Goal: Task Accomplishment & Management: Complete application form

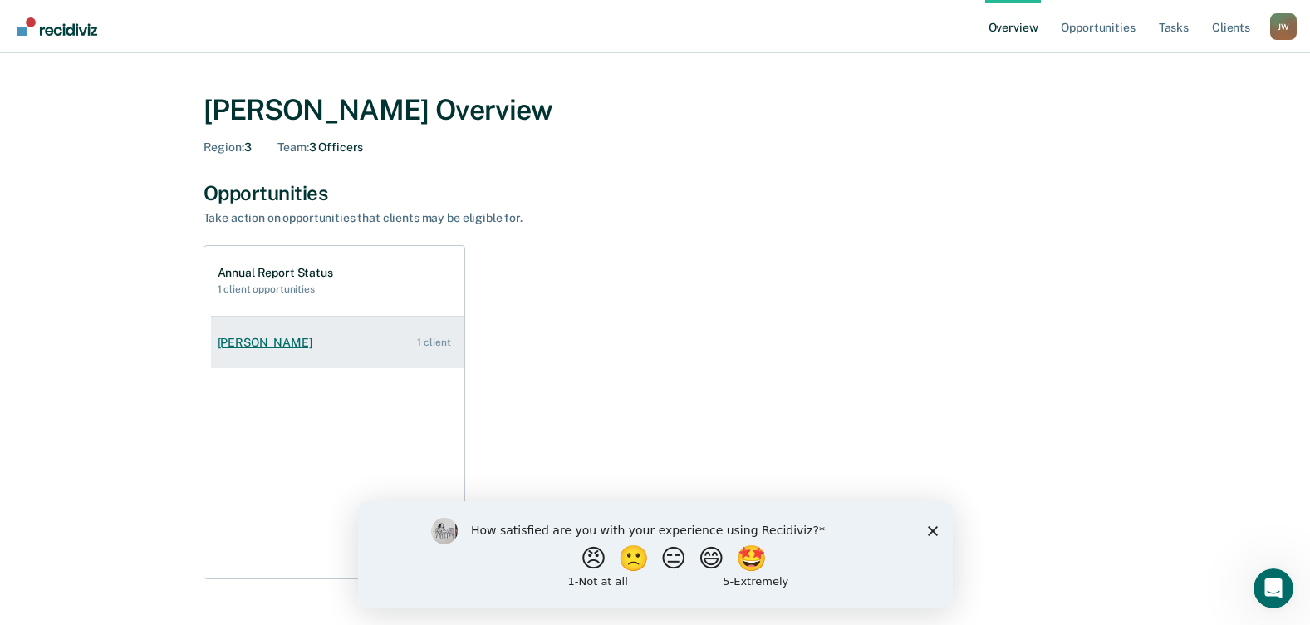
click at [439, 343] on div "1 client" at bounding box center [433, 342] width 33 height 12
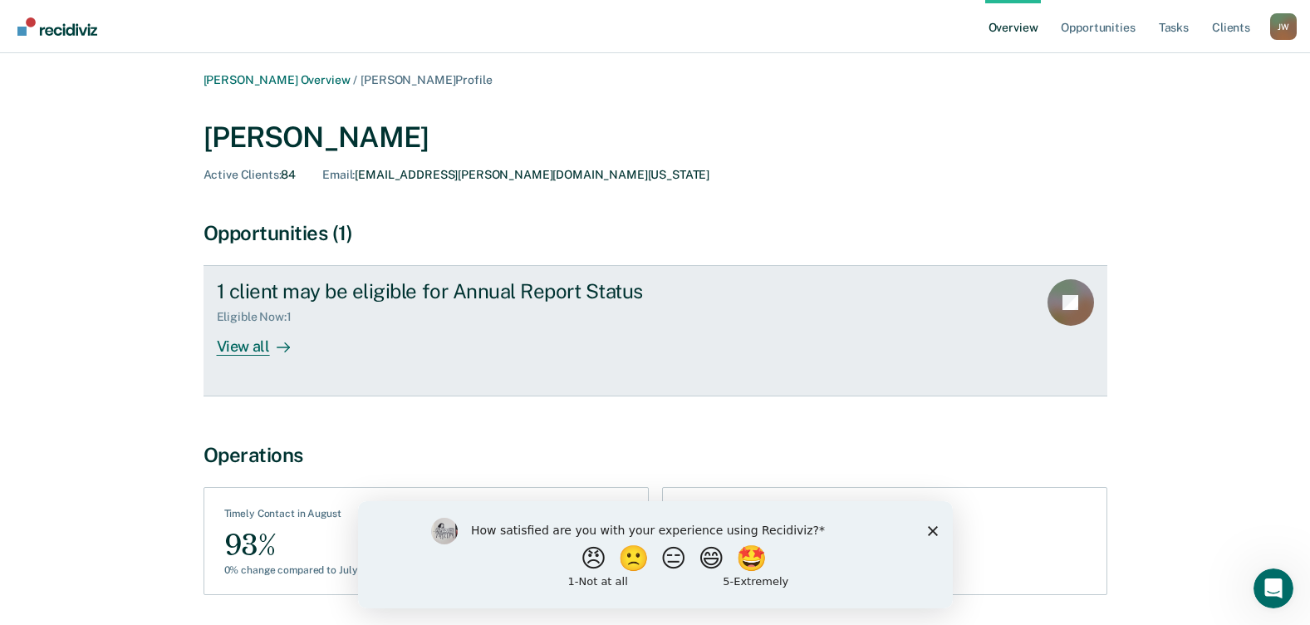
click at [259, 349] on div "View all" at bounding box center [263, 340] width 93 height 32
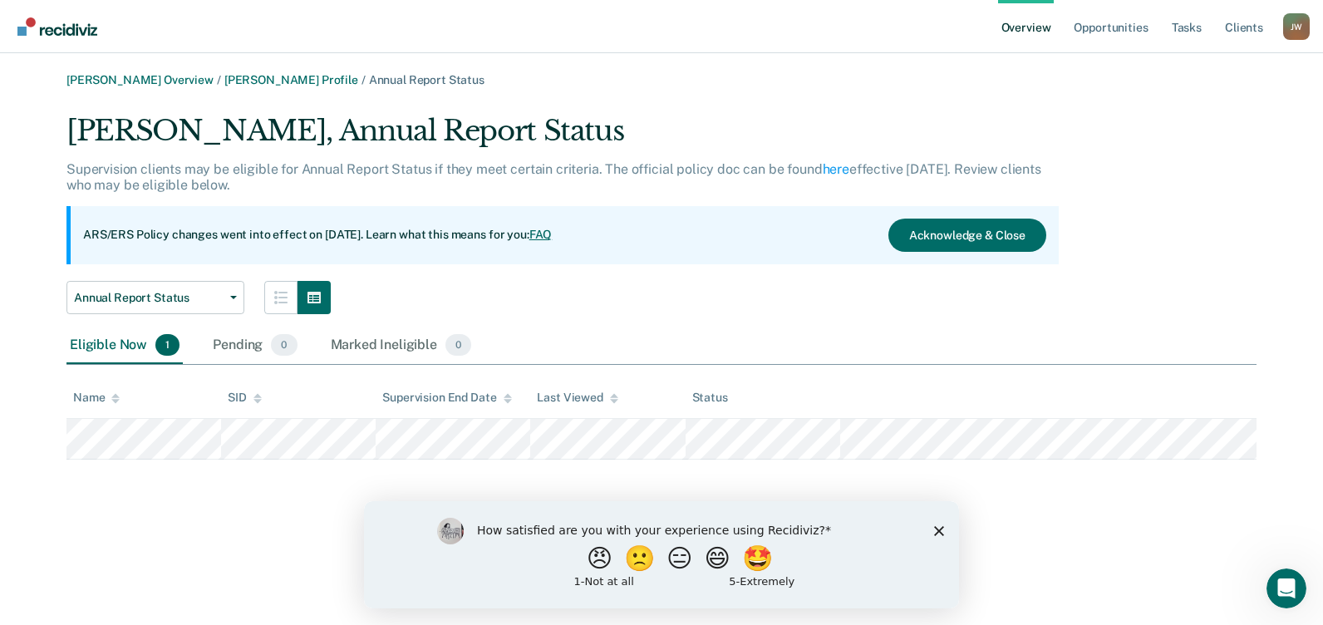
click at [935, 534] on polygon "Close survey" at bounding box center [939, 530] width 10 height 10
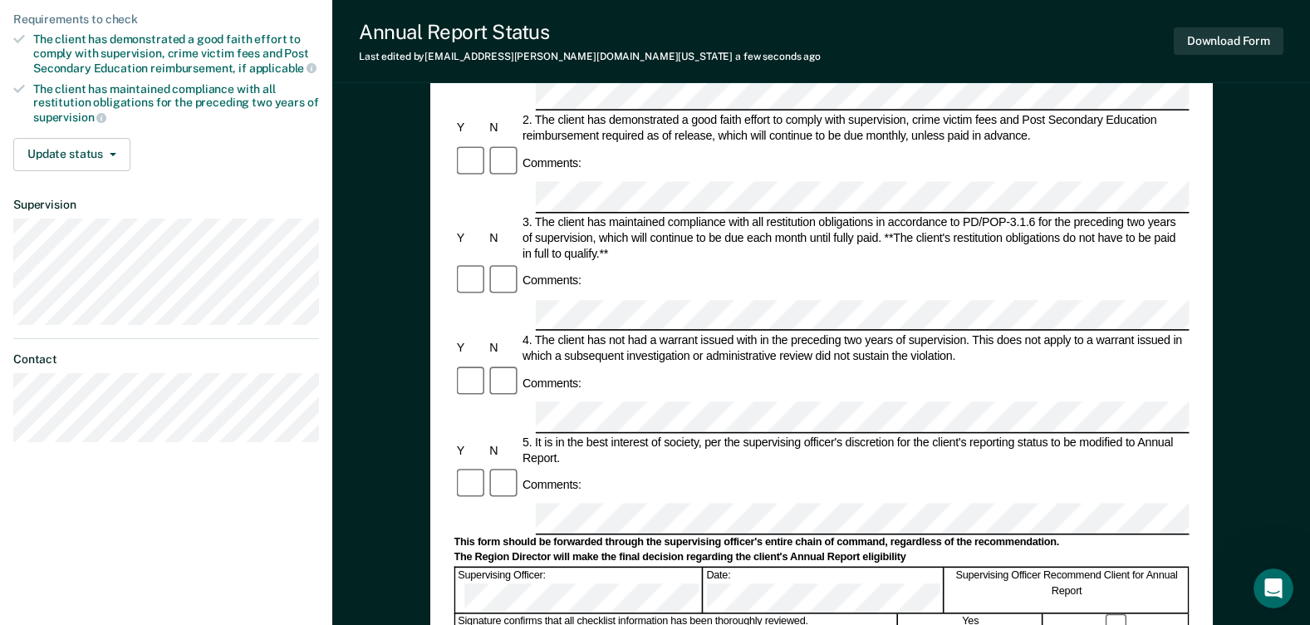
scroll to position [331, 0]
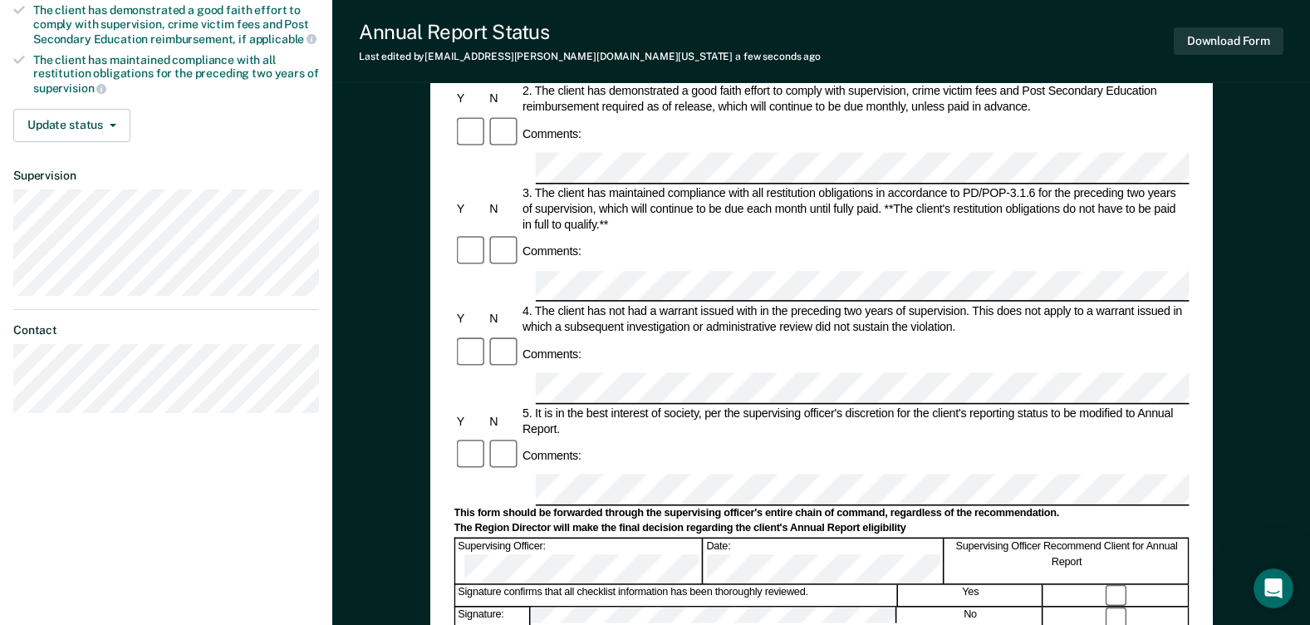
click at [547, 409] on form "Annual Reporting Checklist, Recommendation, and Determination Form Clients who …" at bounding box center [821, 473] width 735 height 1284
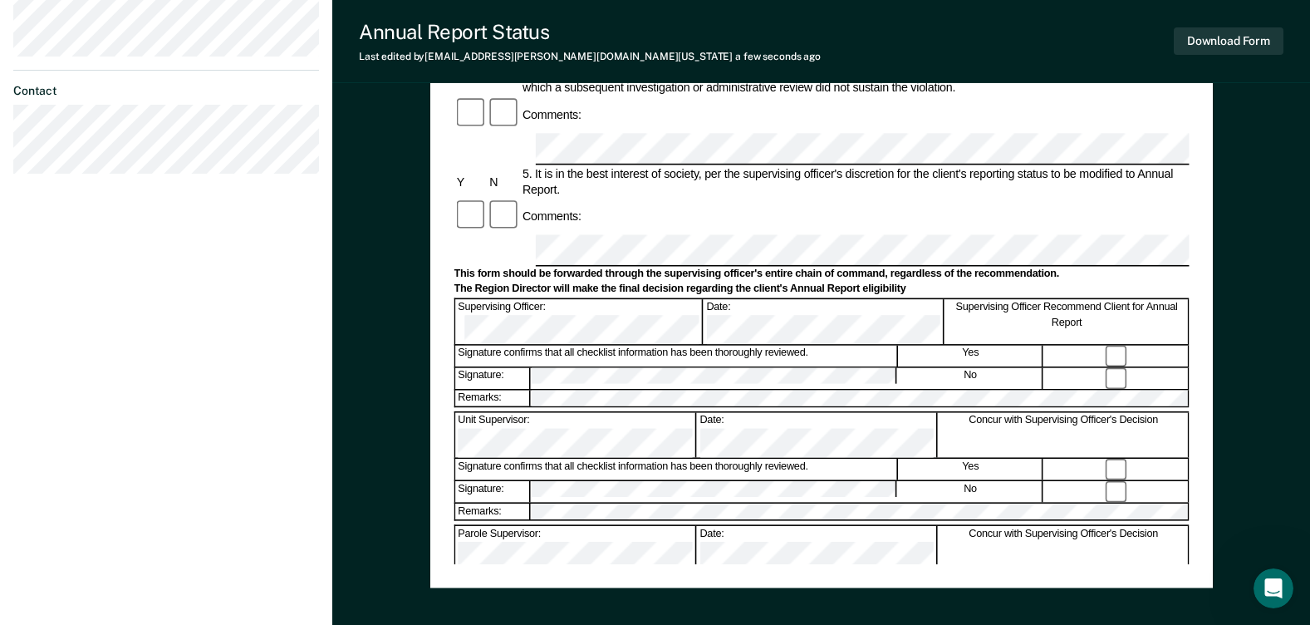
scroll to position [663, 0]
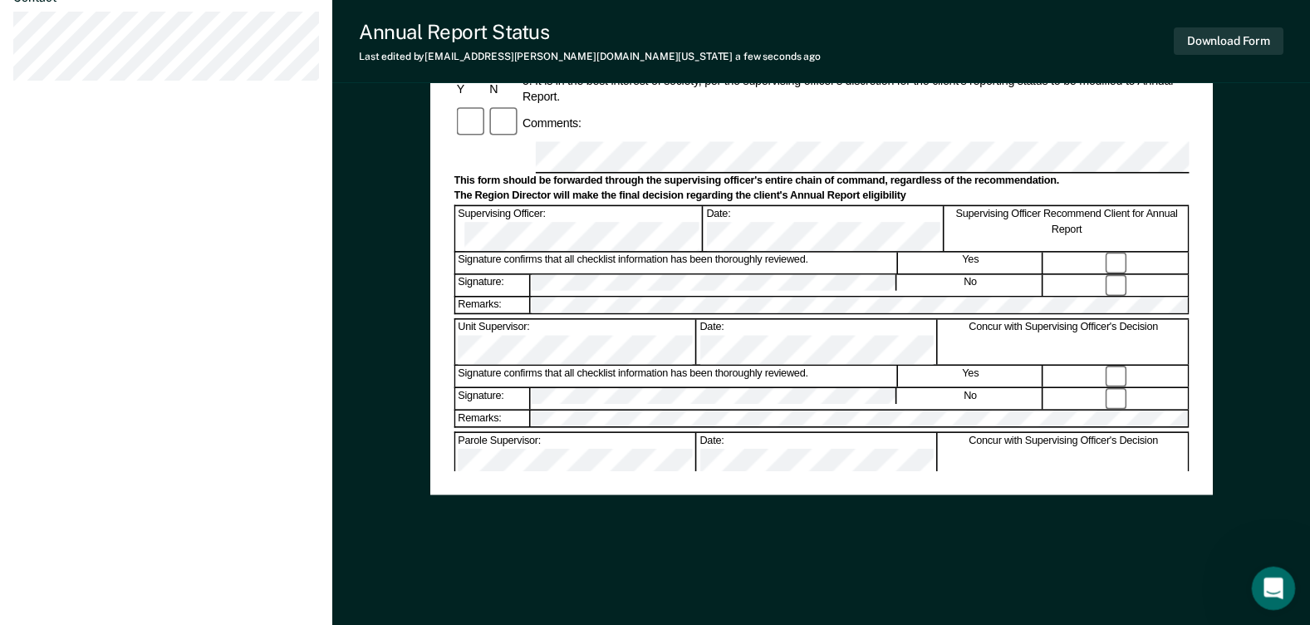
click at [1266, 583] on icon "Open Intercom Messenger" at bounding box center [1271, 585] width 27 height 27
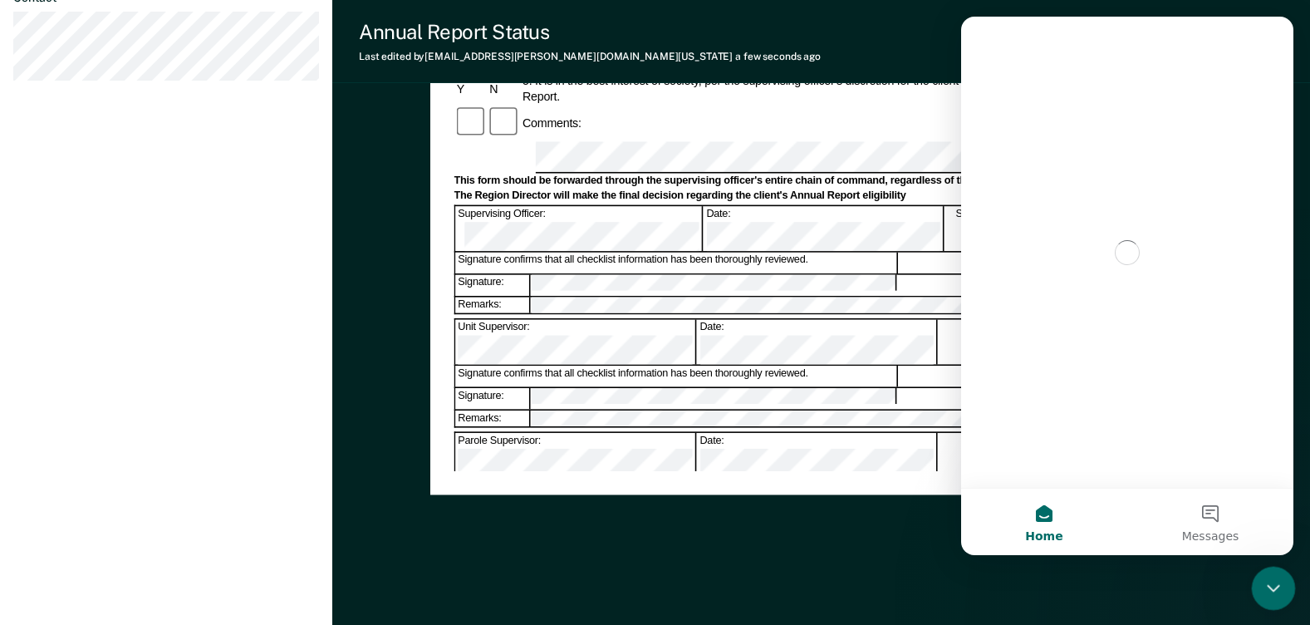
scroll to position [0, 0]
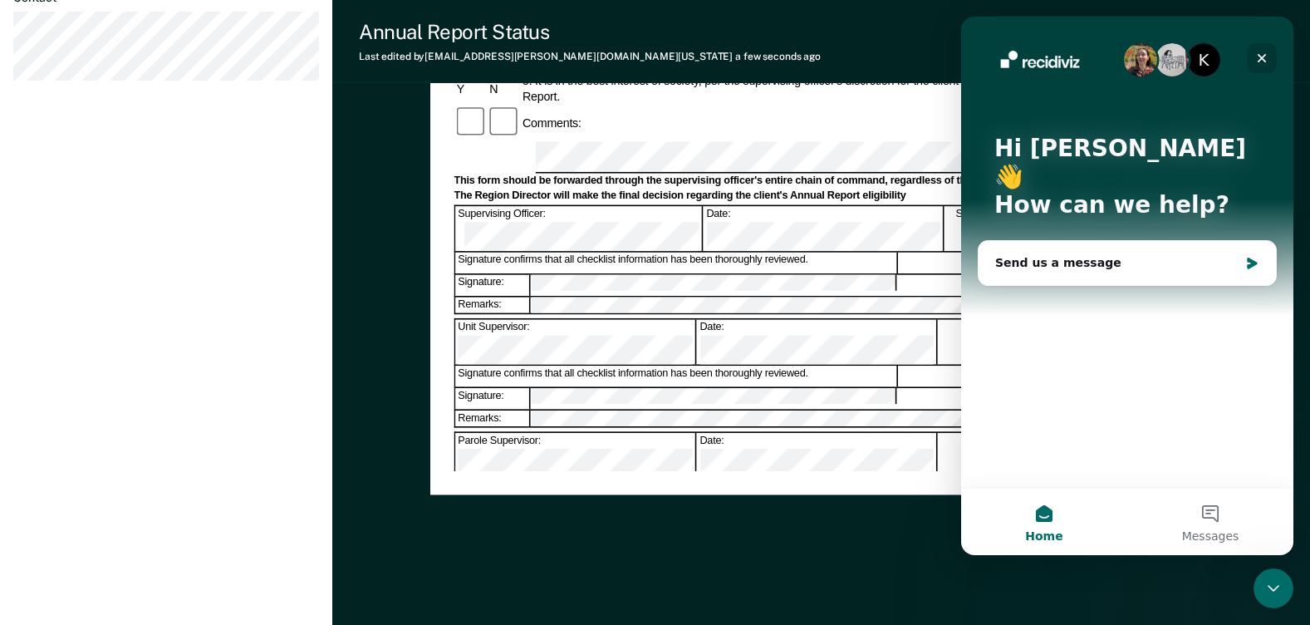
click at [1269, 54] on div "Close" at bounding box center [1262, 58] width 30 height 30
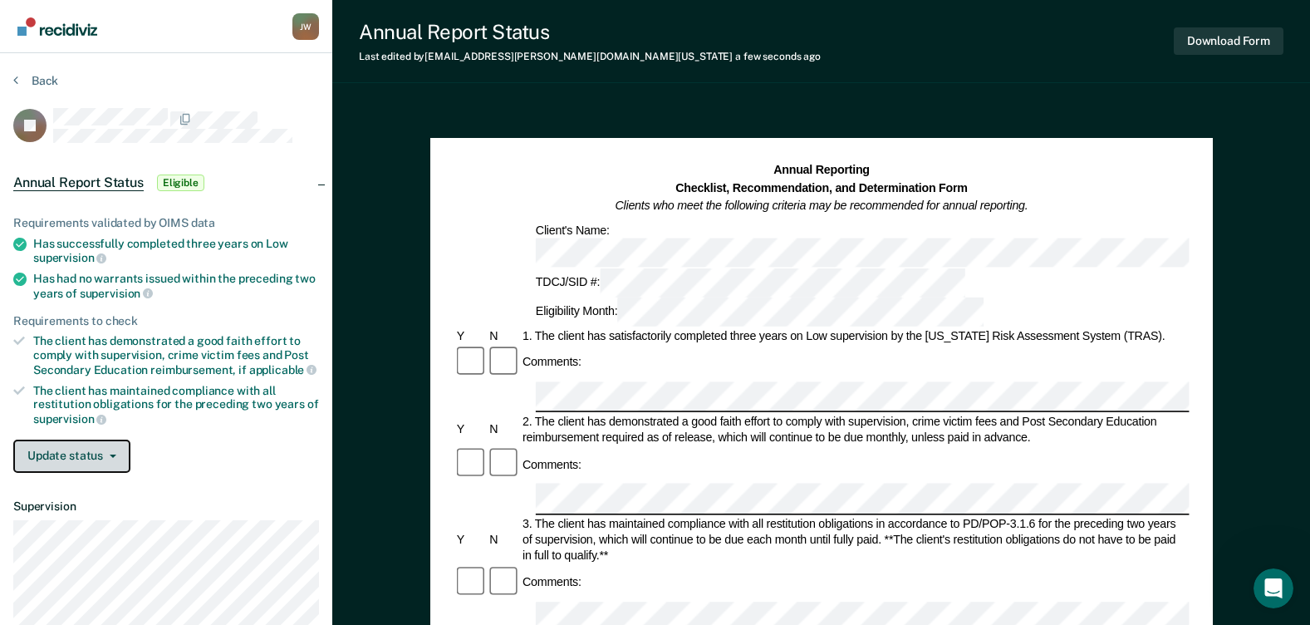
click at [114, 460] on button "Update status" at bounding box center [71, 455] width 117 height 33
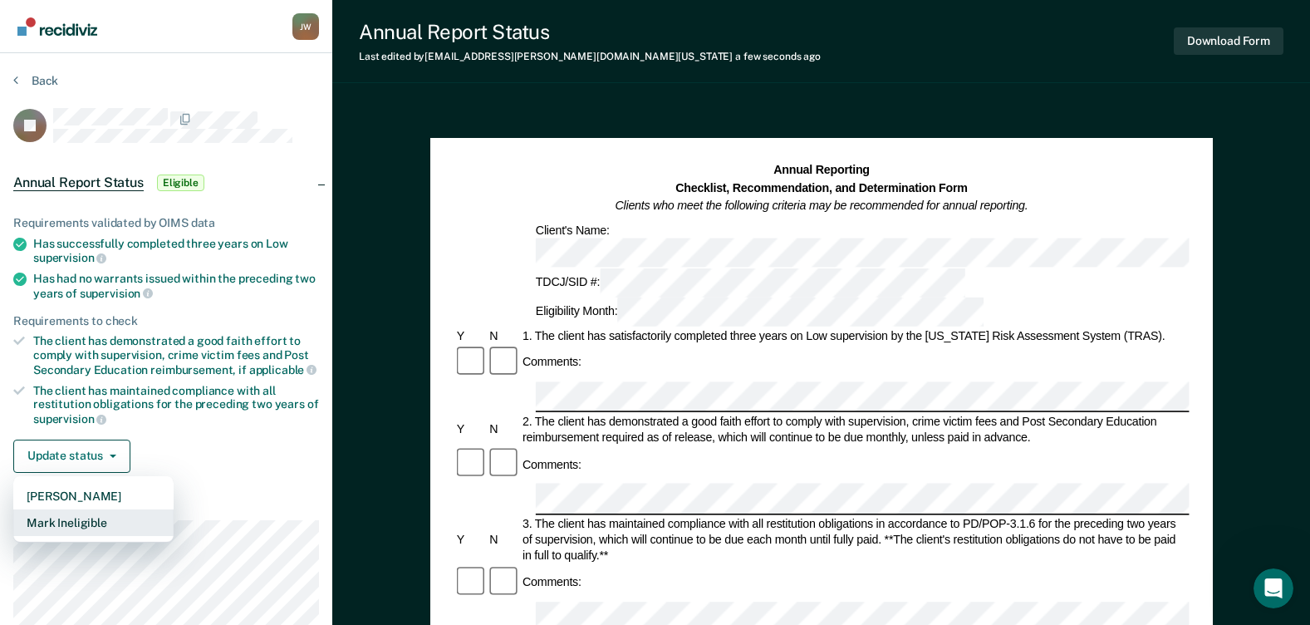
click at [72, 519] on button "Mark Ineligible" at bounding box center [93, 522] width 160 height 27
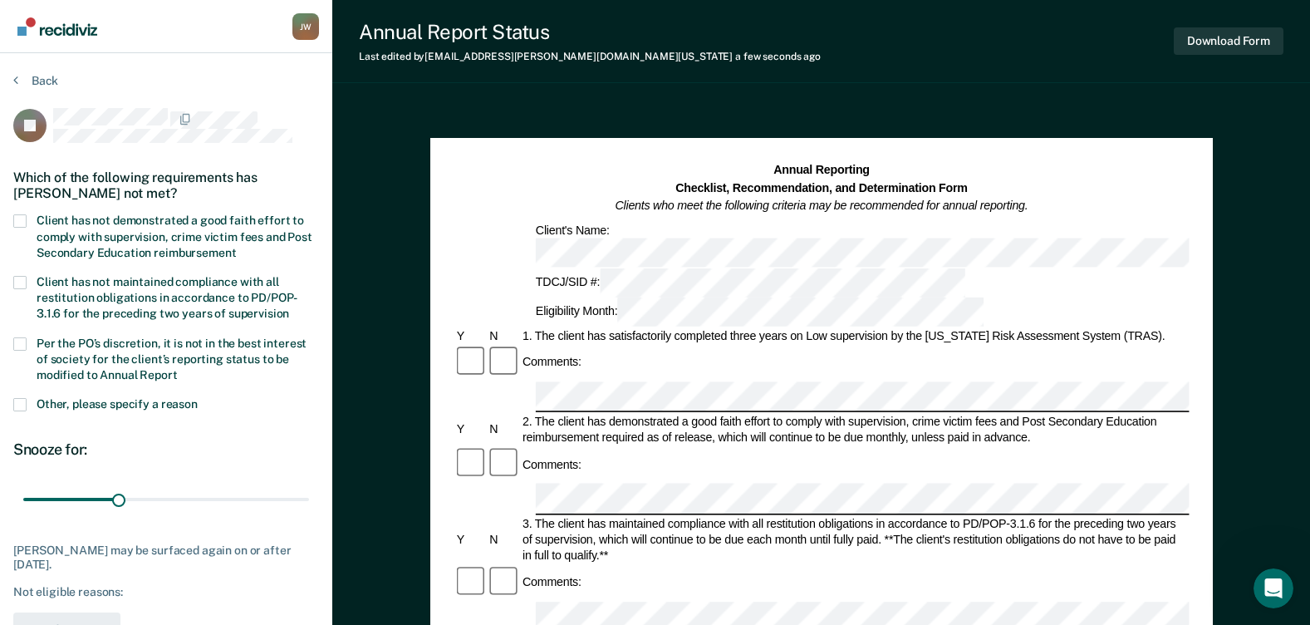
click at [22, 218] on span at bounding box center [19, 220] width 13 height 13
click at [236, 247] on input "Client has not demonstrated a good faith effort to comply with supervision, cri…" at bounding box center [236, 247] width 0 height 0
click at [17, 404] on span at bounding box center [19, 404] width 13 height 13
click at [198, 398] on input "Other, please specify a reason" at bounding box center [198, 398] width 0 height 0
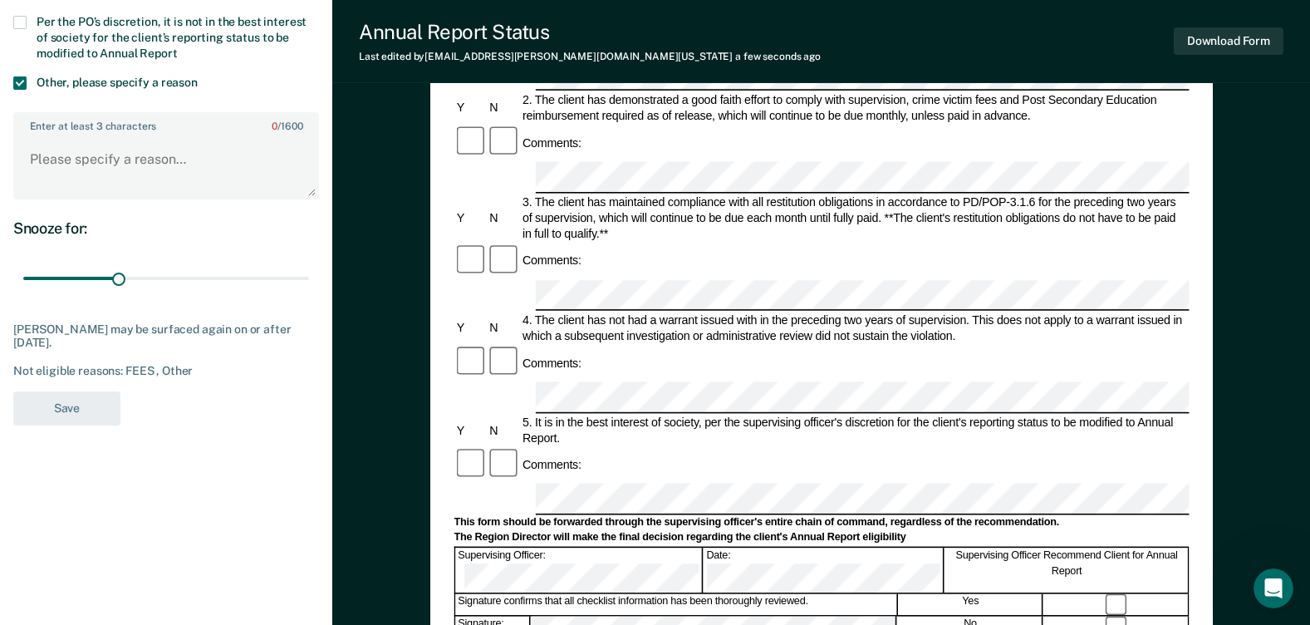
scroll to position [332, 0]
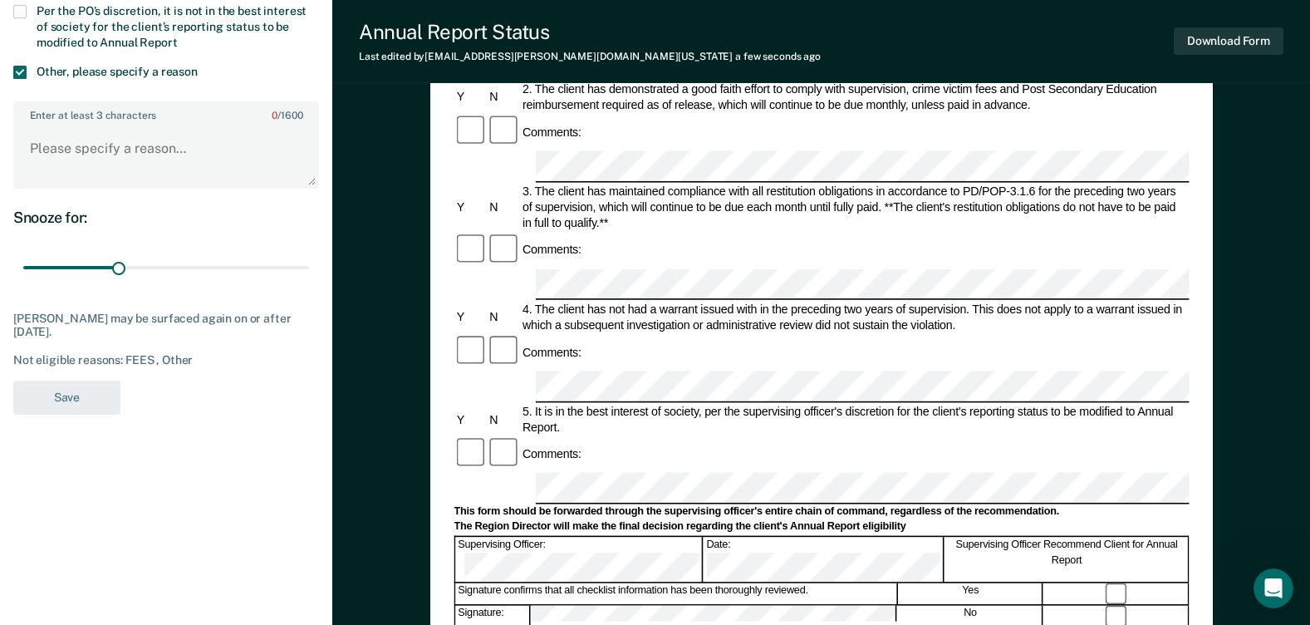
click at [1107, 429] on form "Annual Reporting Checklist, Recommendation, and Determination Form Clients who …" at bounding box center [821, 472] width 735 height 1284
paste textarea "Client does not meet the requirements at this time due to DRC programming not b…"
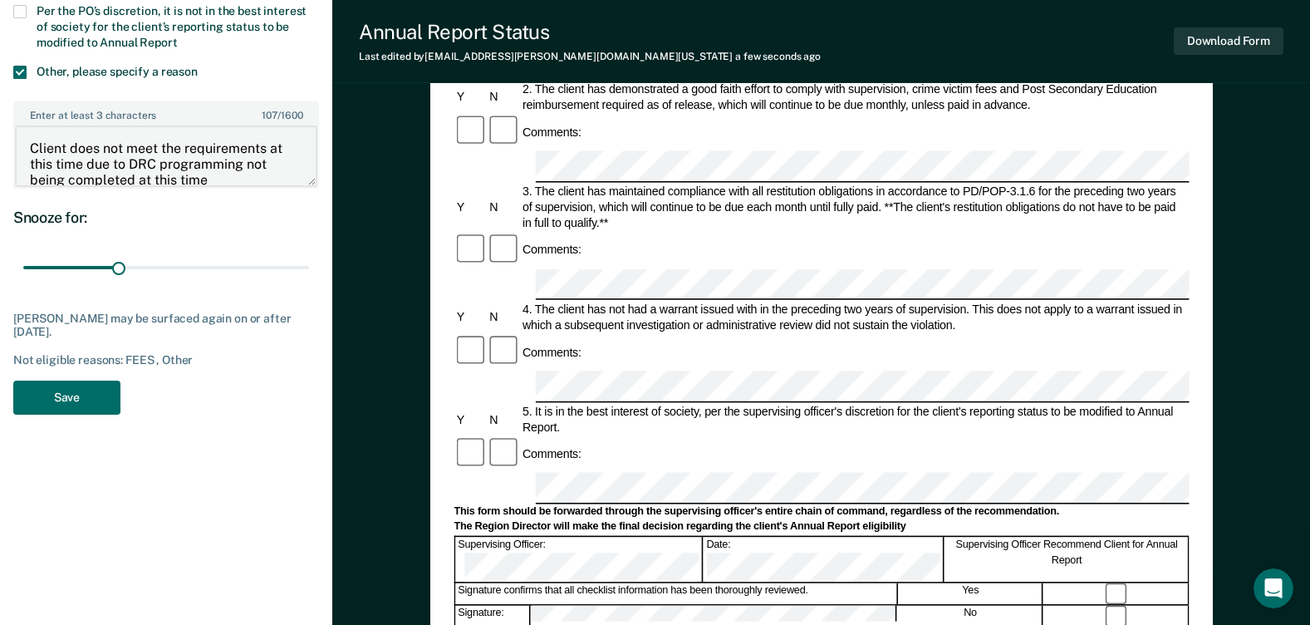
scroll to position [2, 0]
type textarea "Client does not meet the requirements at this time due to DRC programming not b…"
click at [90, 397] on button "Save" at bounding box center [66, 397] width 107 height 34
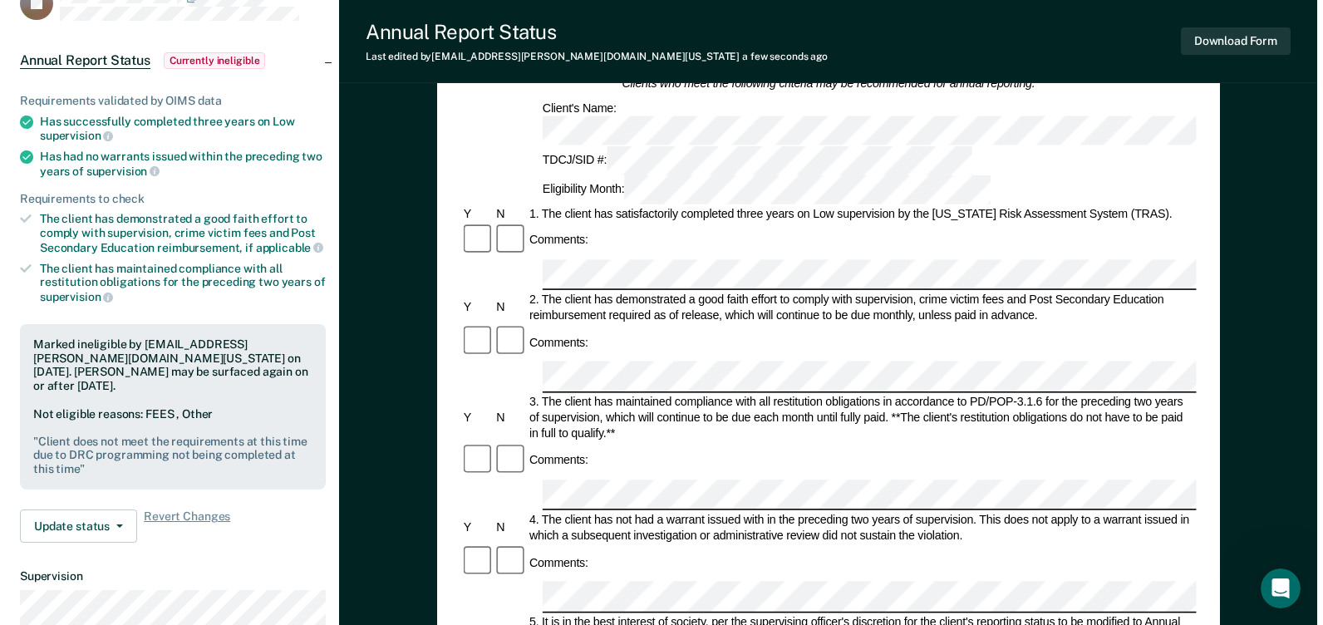
scroll to position [0, 0]
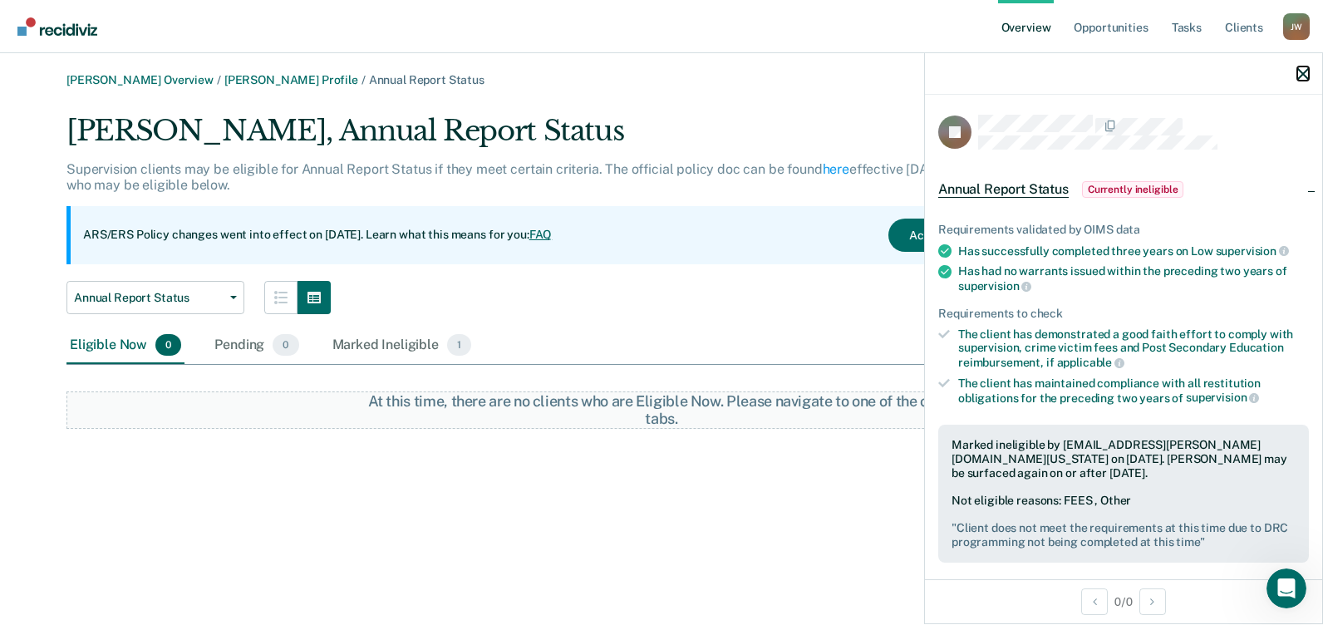
click at [1300, 76] on icon "button" at bounding box center [1303, 74] width 12 height 12
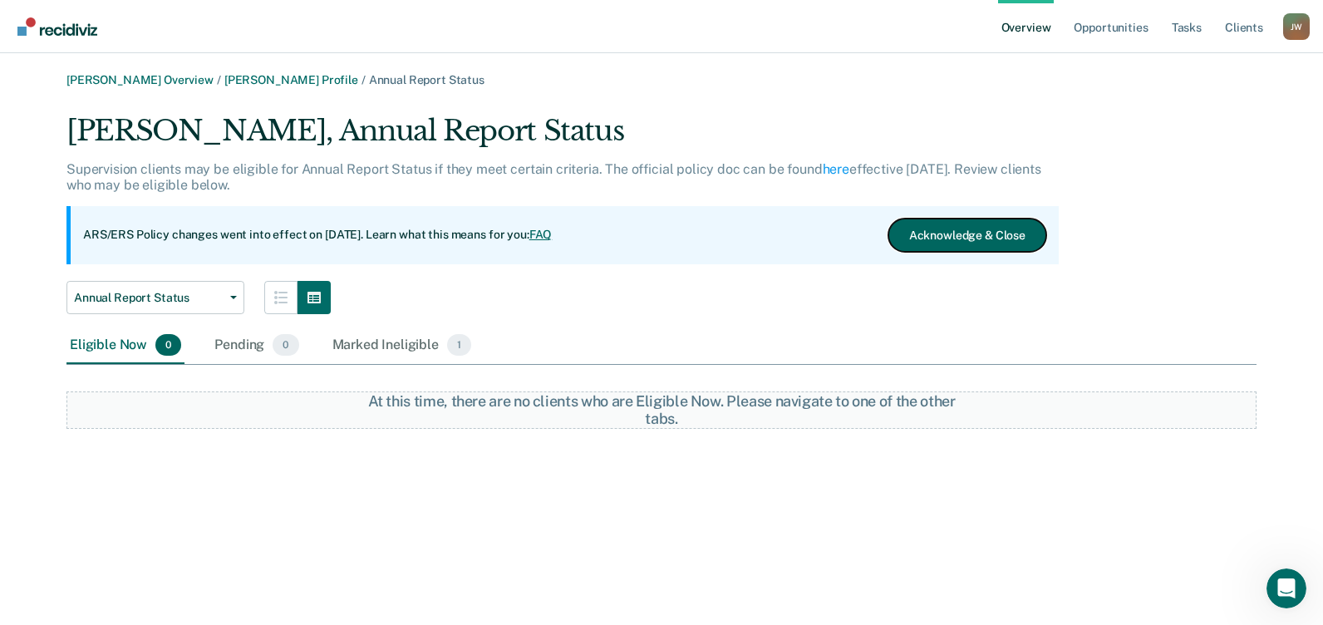
click at [951, 237] on button "Acknowledge & Close" at bounding box center [967, 234] width 158 height 33
